Goal: Task Accomplishment & Management: Use online tool/utility

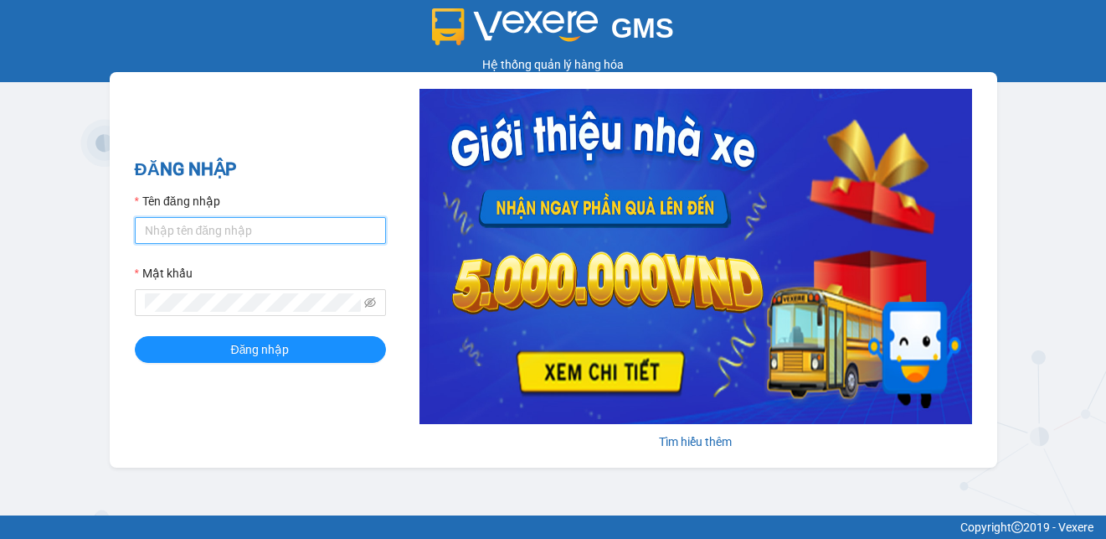
click at [201, 229] on input "Tên đăng nhập" at bounding box center [260, 230] width 251 height 27
click at [282, 229] on input "Tên đăng nhập" at bounding box center [260, 230] width 251 height 27
type input "gtnnth.minhtam"
click at [135, 336] on button "Đăng nhập" at bounding box center [260, 349] width 251 height 27
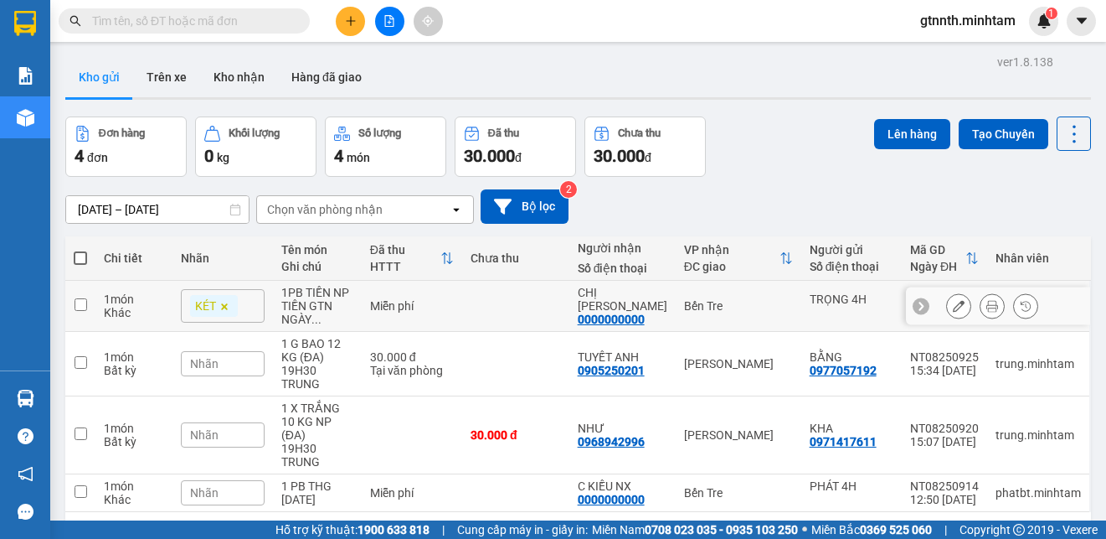
click at [987, 312] on icon at bounding box center [993, 306] width 12 height 12
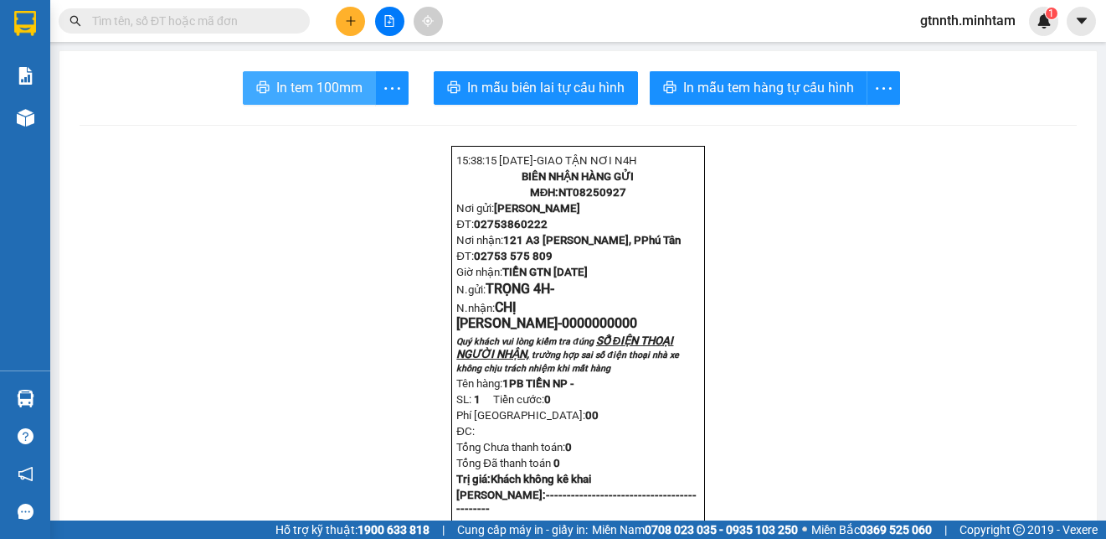
click at [312, 87] on span "In tem 100mm" at bounding box center [319, 87] width 86 height 21
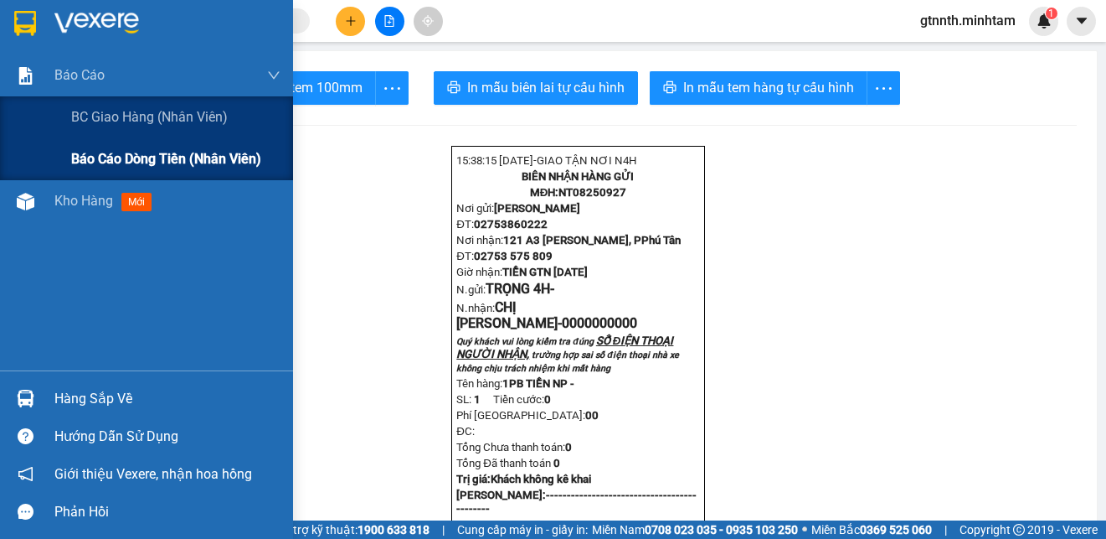
click at [133, 160] on span "Báo cáo dòng tiền (nhân viên)" at bounding box center [166, 158] width 190 height 21
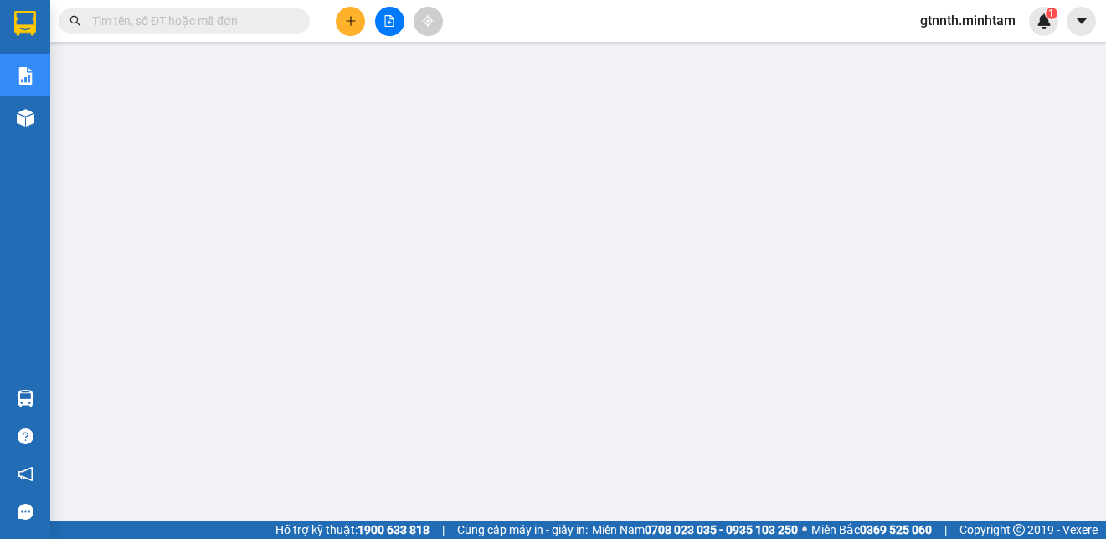
click at [976, 22] on span "gtnnth.minhtam" at bounding box center [968, 20] width 122 height 21
click at [951, 45] on span "Đăng xuất" at bounding box center [975, 52] width 89 height 18
